Goal: Task Accomplishment & Management: Use online tool/utility

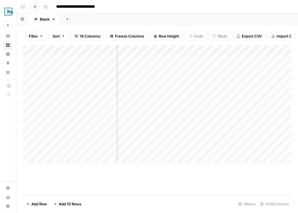
scroll to position [0, 216]
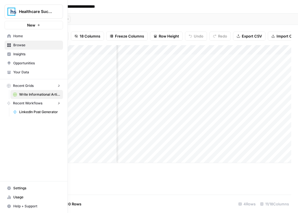
click at [10, 12] on img "Workspace: Healthcare Success" at bounding box center [11, 11] width 10 height 10
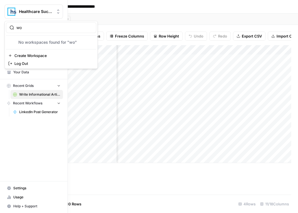
type input "w"
type input "webf"
click at [43, 42] on span "Webflow" at bounding box center [54, 42] width 74 height 6
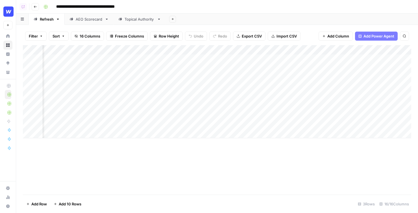
scroll to position [0, 339]
click at [170, 61] on div "Add Column" at bounding box center [217, 91] width 388 height 93
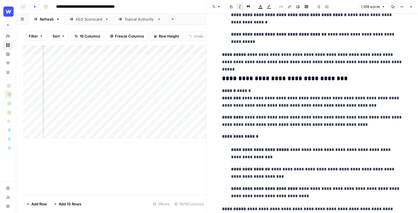
scroll to position [1386, 0]
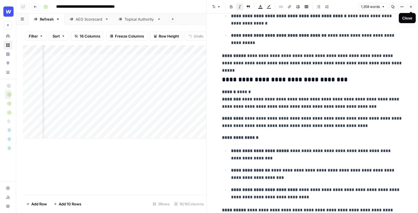
click at [297, 6] on icon "button" at bounding box center [410, 6] width 3 height 3
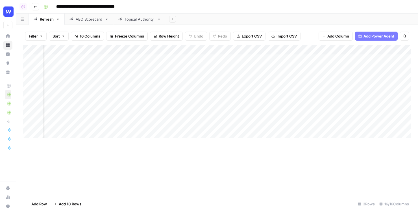
scroll to position [0, 412]
click at [246, 59] on div "Add Column" at bounding box center [217, 91] width 388 height 93
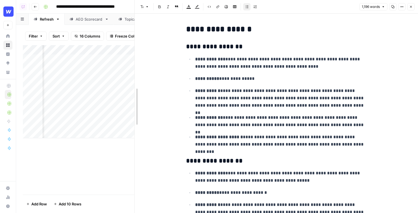
drag, startPoint x: 207, startPoint y: 112, endPoint x: 129, endPoint y: 111, distance: 77.3
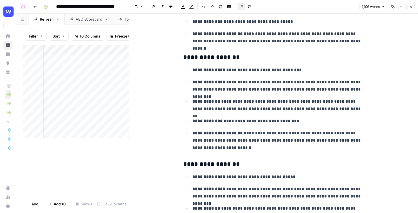
scroll to position [1398, 0]
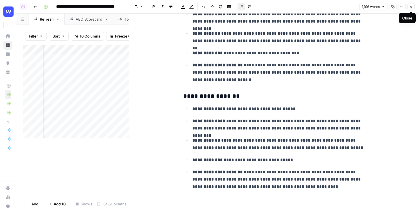
click at [297, 6] on icon "button" at bounding box center [410, 6] width 3 height 3
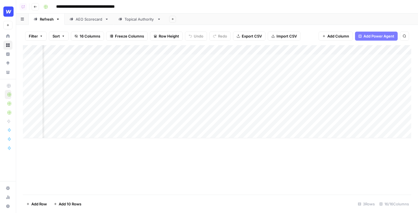
scroll to position [0, 492]
click at [297, 58] on div "Add Column" at bounding box center [217, 91] width 388 height 93
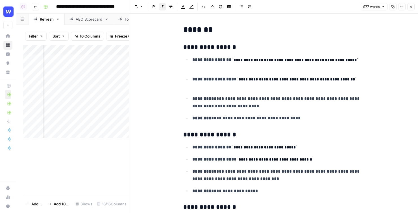
scroll to position [196, 0]
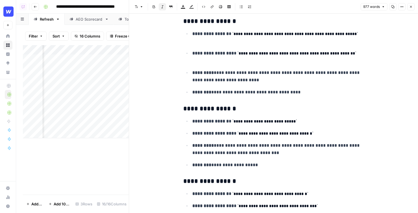
click at [297, 96] on p "**********" at bounding box center [278, 92] width 172 height 7
drag, startPoint x: 317, startPoint y: 96, endPoint x: 177, endPoint y: 17, distance: 161.0
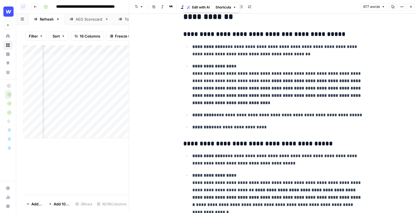
scroll to position [598, 0]
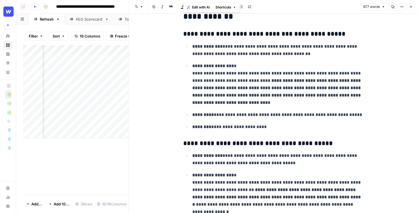
click at [297, 98] on p "**********" at bounding box center [278, 84] width 172 height 44
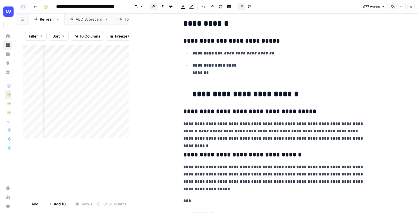
scroll to position [1187, 0]
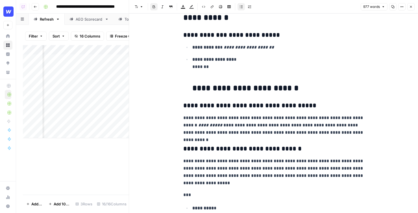
click at [297, 8] on icon "button" at bounding box center [410, 6] width 3 height 3
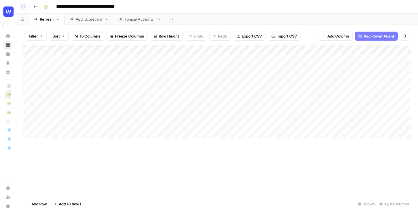
click at [36, 7] on icon "button" at bounding box center [35, 6] width 3 height 3
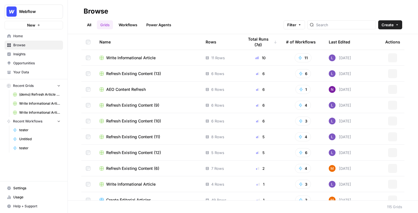
click at [132, 25] on link "Workflows" at bounding box center [127, 24] width 25 height 9
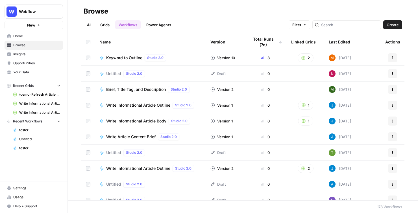
click at [297, 23] on span "Create" at bounding box center [392, 25] width 12 height 6
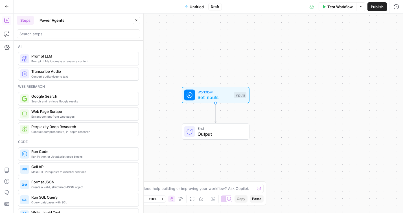
click at [8, 5] on button "Go Back" at bounding box center [7, 7] width 10 height 10
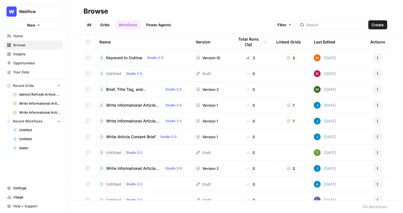
click at [297, 23] on span "Create" at bounding box center [378, 25] width 12 height 6
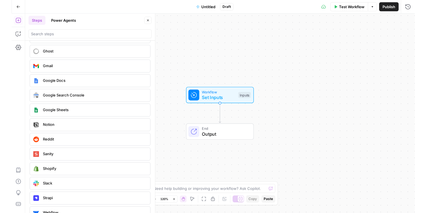
scroll to position [1057, 0]
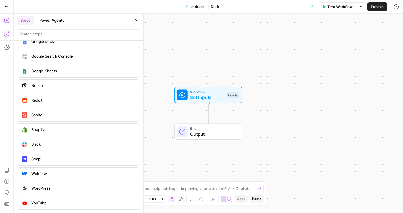
click at [5, 34] on icon "button" at bounding box center [7, 34] width 6 height 6
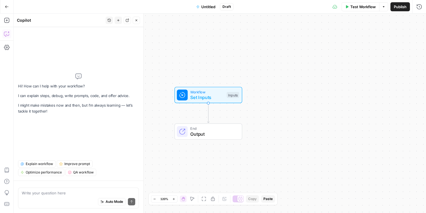
click at [58, 197] on div "Auto Mode Send" at bounding box center [78, 202] width 113 height 12
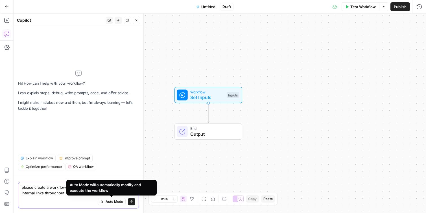
type textarea "please create a workflow that takes an article as input and adds internal links…"
click at [135, 202] on button "Send" at bounding box center [131, 201] width 7 height 7
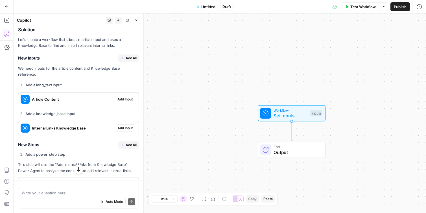
scroll to position [84, 0]
click at [133, 57] on span "Add All" at bounding box center [131, 58] width 11 height 5
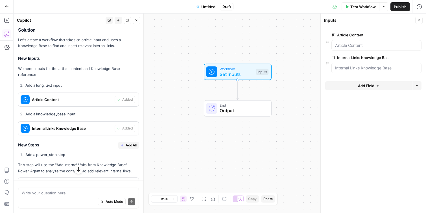
scroll to position [110, 0]
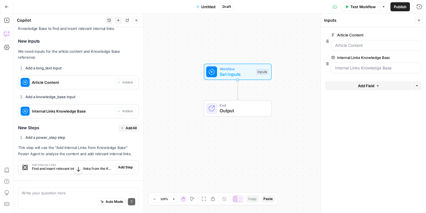
click at [125, 124] on button "Add All" at bounding box center [128, 127] width 21 height 7
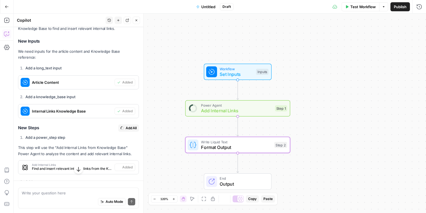
type textarea "Format Output"
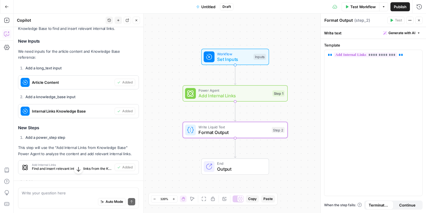
click at [9, 16] on button "Add Steps" at bounding box center [6, 20] width 9 height 9
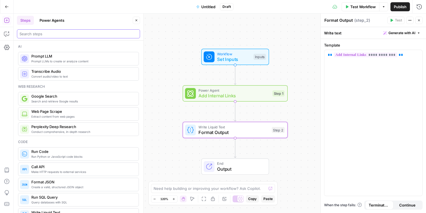
click at [46, 35] on input "search" at bounding box center [78, 34] width 118 height 6
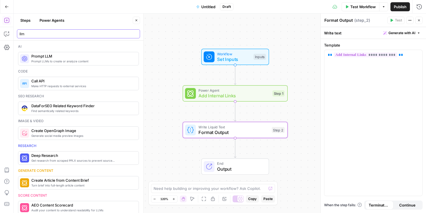
type input "llm"
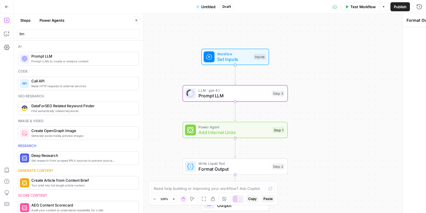
type textarea "Prompt LLM"
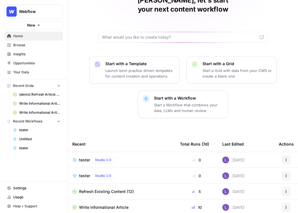
scroll to position [39, 0]
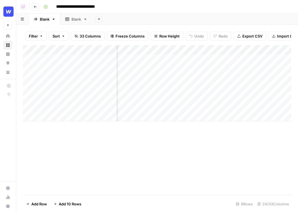
scroll to position [0, 223]
click at [208, 50] on div "Add Column" at bounding box center [157, 83] width 268 height 76
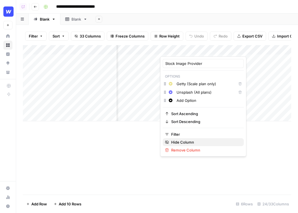
click at [199, 143] on span "Hide Column" at bounding box center [205, 142] width 68 height 6
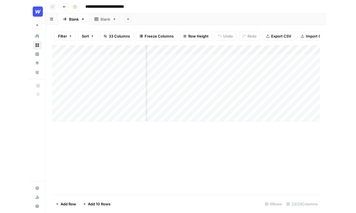
scroll to position [0, 274]
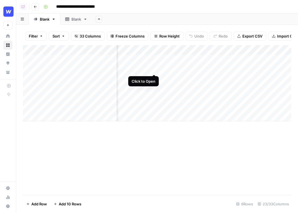
click at [154, 67] on div "Add Column" at bounding box center [157, 83] width 268 height 76
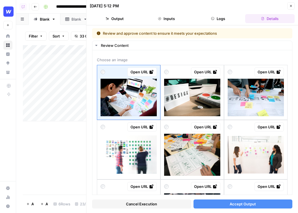
click at [263, 203] on button "Accept Output" at bounding box center [242, 203] width 99 height 9
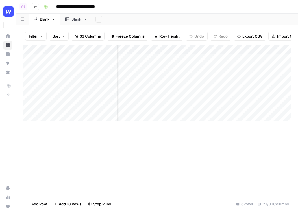
click at [142, 78] on div "Add Column" at bounding box center [157, 83] width 268 height 76
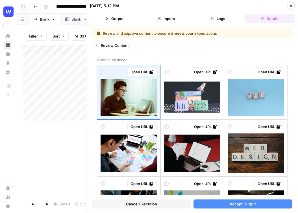
click at [217, 203] on button "Accept Output" at bounding box center [242, 203] width 99 height 9
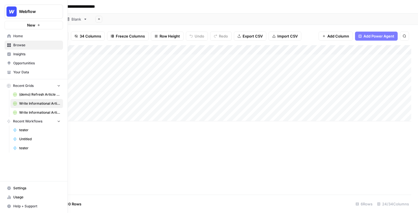
click at [41, 36] on span "Home" at bounding box center [36, 36] width 47 height 5
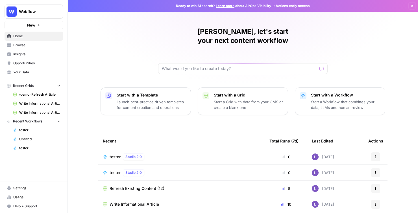
click at [38, 70] on span "Your Data" at bounding box center [36, 72] width 47 height 5
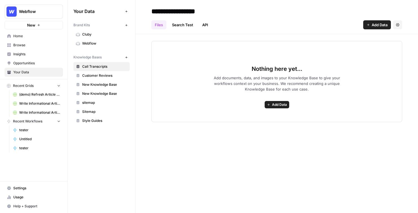
click at [104, 38] on link "Cluby" at bounding box center [101, 34] width 56 height 9
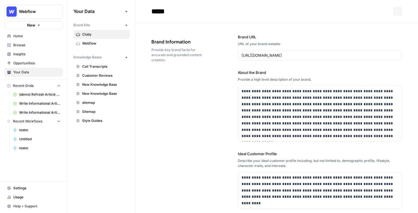
click at [106, 43] on span "Webflow" at bounding box center [104, 43] width 45 height 5
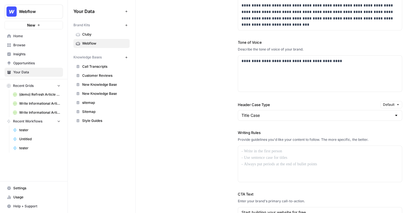
scroll to position [392, 0]
click at [266, 155] on div at bounding box center [320, 163] width 164 height 36
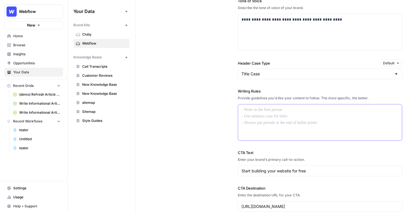
scroll to position [434, 0]
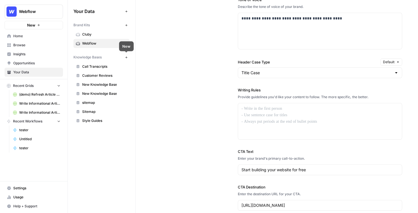
click at [128, 56] on button "New" at bounding box center [126, 57] width 7 height 7
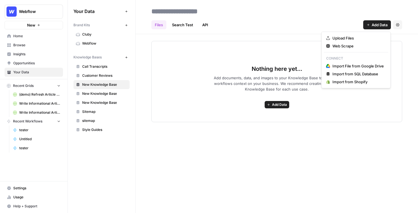
click at [297, 27] on button "Add Data" at bounding box center [377, 24] width 28 height 9
click at [297, 47] on span "Web Scrape" at bounding box center [357, 46] width 51 height 6
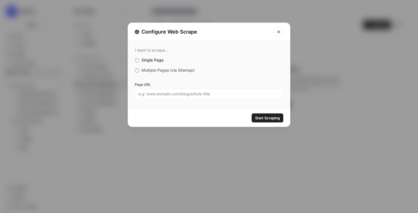
click at [152, 69] on span "Multiple Pages (via Sitemap)" at bounding box center [167, 70] width 53 height 5
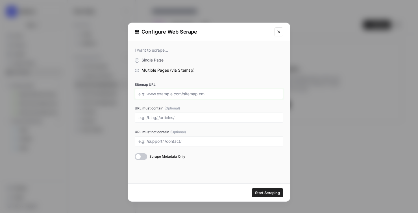
drag, startPoint x: 145, startPoint y: 95, endPoint x: 184, endPoint y: 97, distance: 39.0
click at [184, 97] on div at bounding box center [209, 94] width 148 height 10
drag, startPoint x: 183, startPoint y: 94, endPoint x: 211, endPoint y: 94, distance: 28.2
click at [211, 94] on input "Sitemap URL" at bounding box center [208, 93] width 141 height 5
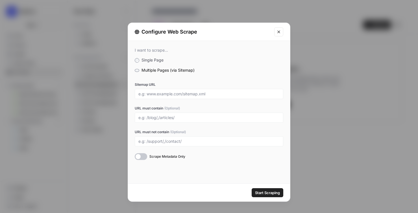
click at [146, 122] on div at bounding box center [209, 118] width 148 height 10
click at [168, 115] on div at bounding box center [209, 118] width 148 height 10
click at [152, 120] on input "URL must contain (Optional)" at bounding box center [208, 117] width 141 height 5
click at [267, 96] on input "Sitemap URL" at bounding box center [208, 93] width 141 height 5
click at [273, 67] on label "Multiple Pages (via Sitemap)" at bounding box center [209, 70] width 148 height 6
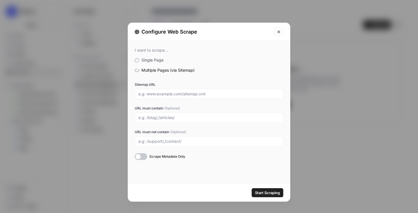
click at [279, 30] on icon "Close modal" at bounding box center [278, 32] width 5 height 5
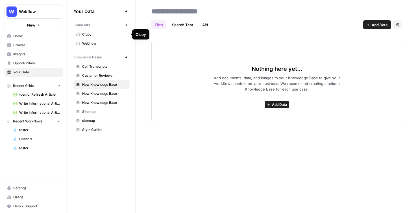
click at [102, 43] on span "Webflow" at bounding box center [104, 43] width 45 height 5
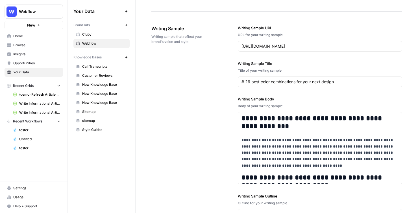
scroll to position [645, 0]
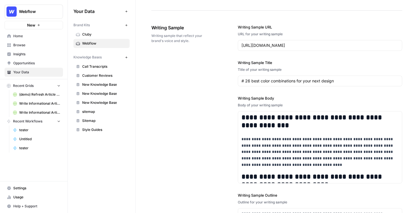
click at [23, 45] on span "Browse" at bounding box center [36, 45] width 47 height 5
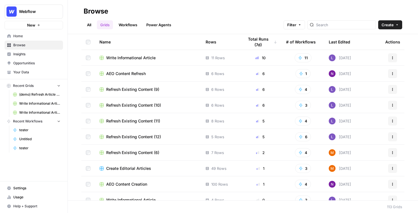
click at [297, 23] on span "Create" at bounding box center [387, 25] width 12 height 6
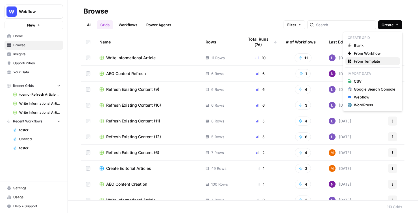
click at [297, 60] on span "From Template" at bounding box center [374, 61] width 41 height 6
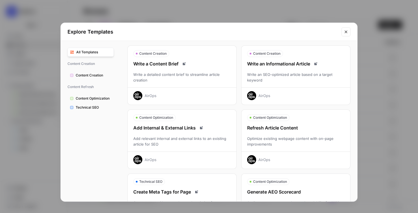
scroll to position [17, 0]
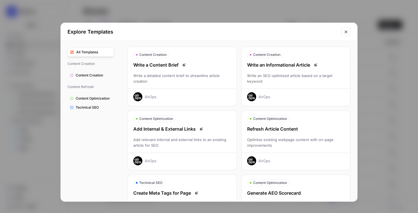
click at [297, 73] on div "Write an SEO-optimized article based on a target keyword" at bounding box center [295, 78] width 109 height 11
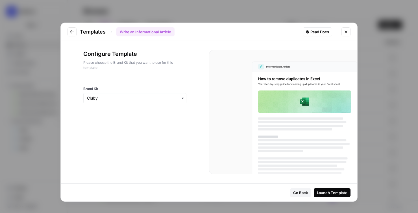
click at [153, 101] on div "button" at bounding box center [134, 98] width 103 height 10
click at [148, 121] on div "Webflow" at bounding box center [135, 124] width 102 height 11
click at [297, 196] on button "Launch Template" at bounding box center [331, 192] width 37 height 9
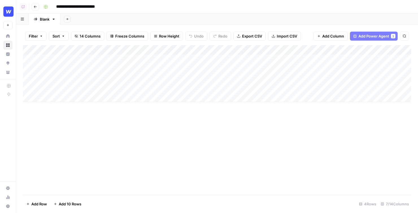
click at [71, 61] on div "Add Column" at bounding box center [217, 73] width 388 height 57
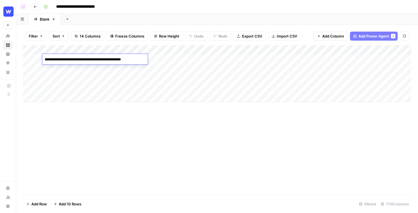
click at [81, 80] on div "Add Column" at bounding box center [217, 73] width 388 height 57
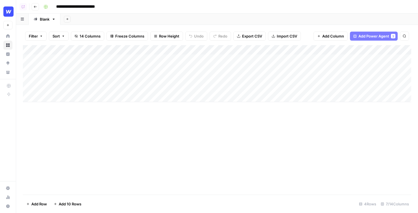
click at [161, 58] on div "Add Column" at bounding box center [217, 73] width 388 height 57
click at [377, 38] on span "Add Power Agent" at bounding box center [378, 36] width 31 height 6
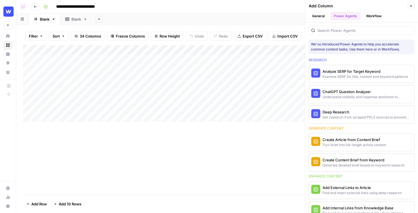
scroll to position [0, 0]
click at [412, 7] on button "Close" at bounding box center [410, 5] width 7 height 7
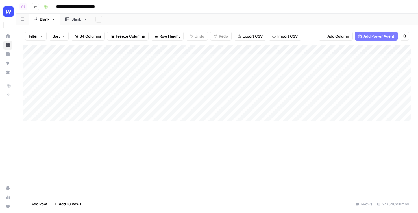
click at [364, 33] on span "Add Power Agent" at bounding box center [378, 36] width 31 height 6
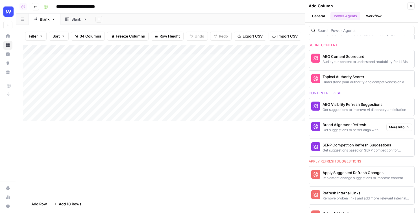
scroll to position [261, 0]
click at [408, 8] on button "Close" at bounding box center [410, 5] width 7 height 7
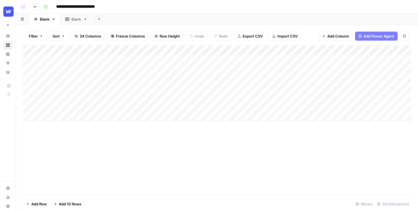
click at [229, 61] on div "Add Column" at bounding box center [217, 83] width 388 height 76
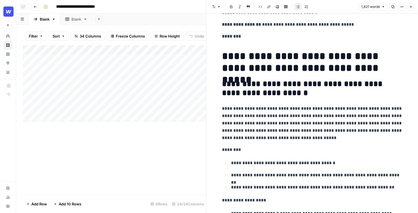
scroll to position [52, 0]
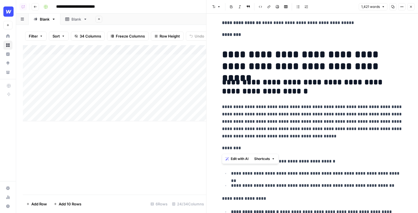
drag, startPoint x: 327, startPoint y: 140, endPoint x: 234, endPoint y: 110, distance: 97.6
click at [230, 160] on button "Edit with AI" at bounding box center [236, 158] width 27 height 7
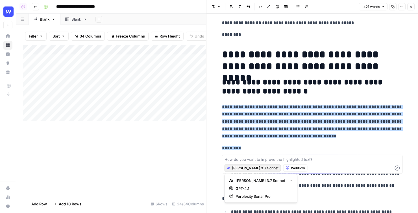
click at [237, 168] on span "[PERSON_NAME] 3.7 Sonnet" at bounding box center [255, 168] width 46 height 5
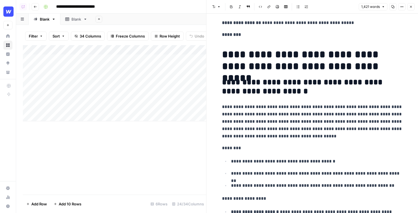
click at [412, 7] on icon "button" at bounding box center [410, 6] width 3 height 3
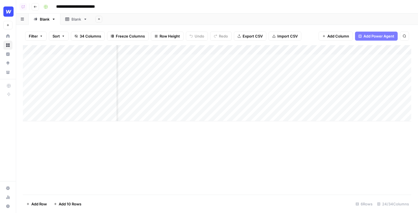
scroll to position [0, 76]
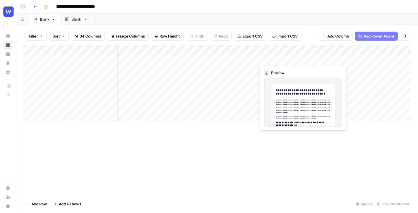
click at [277, 61] on div "Add Column" at bounding box center [217, 83] width 388 height 76
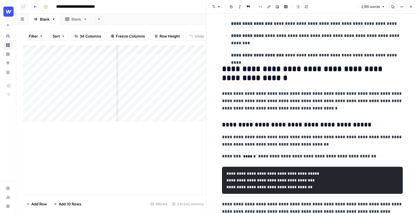
scroll to position [1153, 0]
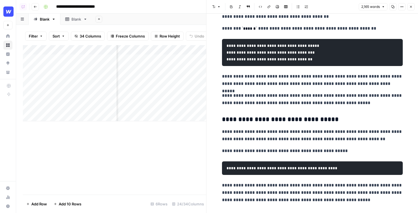
click at [412, 6] on icon "button" at bounding box center [410, 6] width 3 height 3
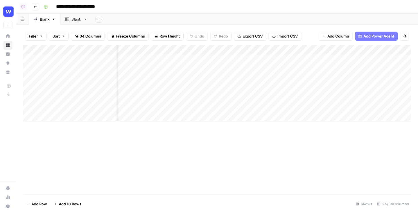
scroll to position [0, 159]
click at [375, 35] on span "Add Power Agent" at bounding box center [378, 36] width 31 height 6
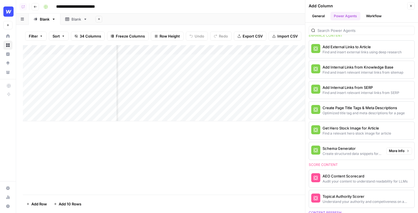
scroll to position [140, 0]
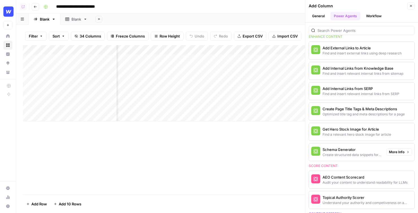
click at [356, 155] on div "Create structured data snippets for both page content and images" at bounding box center [351, 154] width 59 height 5
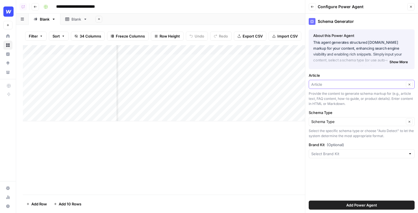
click at [332, 84] on input "Article" at bounding box center [357, 85] width 93 height 6
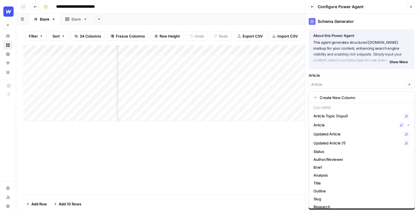
type input "Article"
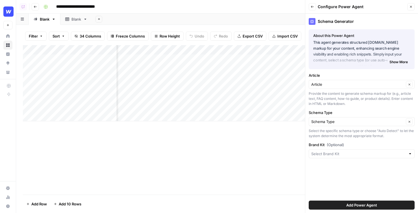
click at [343, 74] on label "Article" at bounding box center [361, 76] width 106 height 6
click at [343, 82] on input "Article" at bounding box center [357, 85] width 93 height 6
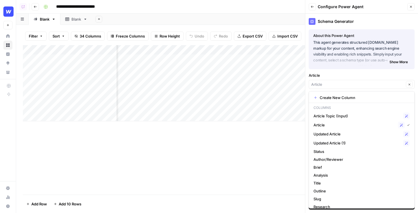
type input "Article"
click at [371, 78] on label "Article" at bounding box center [361, 76] width 106 height 6
click at [371, 82] on input "Article" at bounding box center [357, 85] width 93 height 6
type input "Article"
click at [393, 68] on div "About this Power Agent This agent generates structured [DOMAIN_NAME] markup for…" at bounding box center [361, 49] width 106 height 40
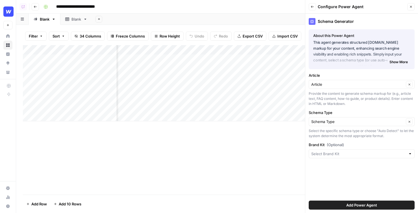
click at [309, 9] on button "Back" at bounding box center [311, 6] width 7 height 7
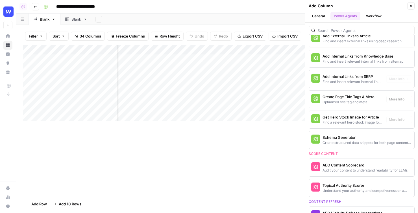
scroll to position [164, 0]
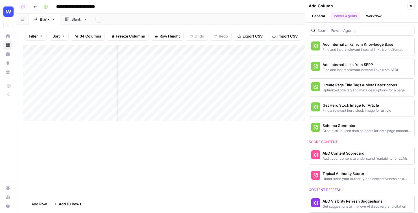
click at [410, 8] on button "Close" at bounding box center [410, 5] width 7 height 7
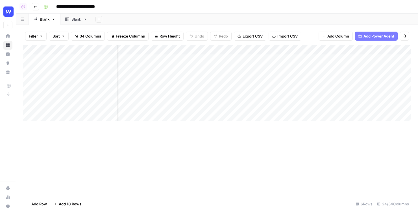
scroll to position [0, 0]
click at [34, 7] on icon "button" at bounding box center [35, 6] width 3 height 3
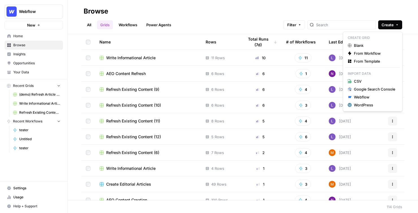
click at [387, 25] on span "Create" at bounding box center [387, 25] width 12 height 6
click at [363, 61] on span "From Template" at bounding box center [374, 61] width 41 height 6
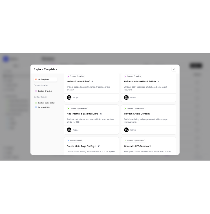
scroll to position [28, 0]
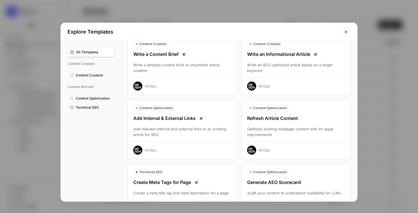
click at [303, 140] on div "Refresh Article Content Optimize existing webpage content with on-page improvem…" at bounding box center [295, 135] width 109 height 40
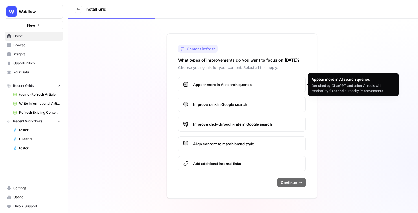
click at [234, 83] on span "Appear more in AI search queries" at bounding box center [246, 85] width 107 height 6
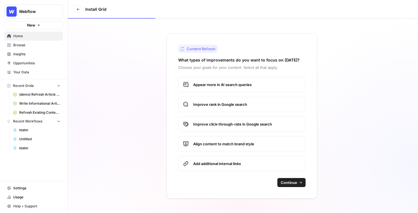
click at [235, 103] on span "Improve rank in Google search" at bounding box center [246, 105] width 107 height 6
click at [252, 127] on span "Improve click-through-rate in Google search" at bounding box center [246, 124] width 107 height 6
click at [288, 184] on span "Continue" at bounding box center [288, 183] width 16 height 6
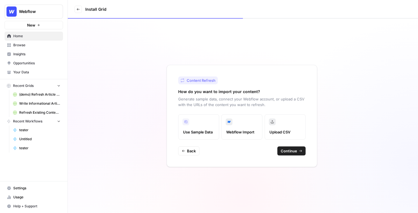
click at [288, 150] on span "Continue" at bounding box center [288, 151] width 16 height 6
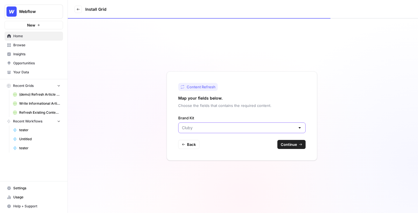
click at [237, 128] on input "Brand Kit" at bounding box center [238, 128] width 113 height 6
click at [228, 150] on span "Webflow" at bounding box center [240, 150] width 115 height 6
type input "Webflow"
click at [277, 143] on button "Continue" at bounding box center [291, 144] width 28 height 9
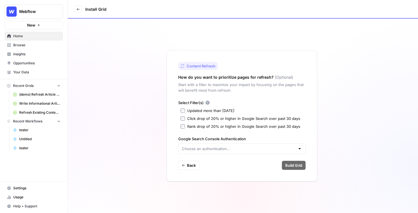
click at [184, 113] on div "Select Filter(s) Updated more than [DATE] Click drop of 20% or higher in Google…" at bounding box center [241, 114] width 127 height 29
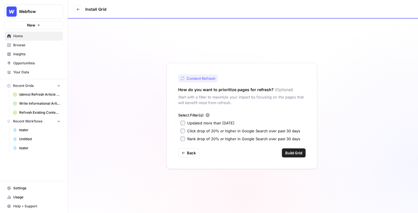
click at [287, 153] on span "Build Grid" at bounding box center [293, 153] width 17 height 6
